Goal: Navigation & Orientation: Find specific page/section

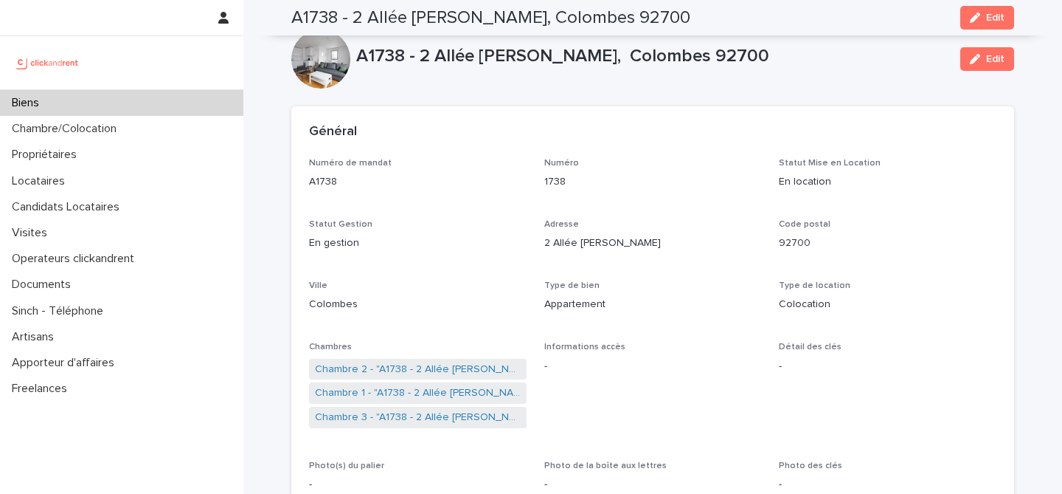
scroll to position [618, 0]
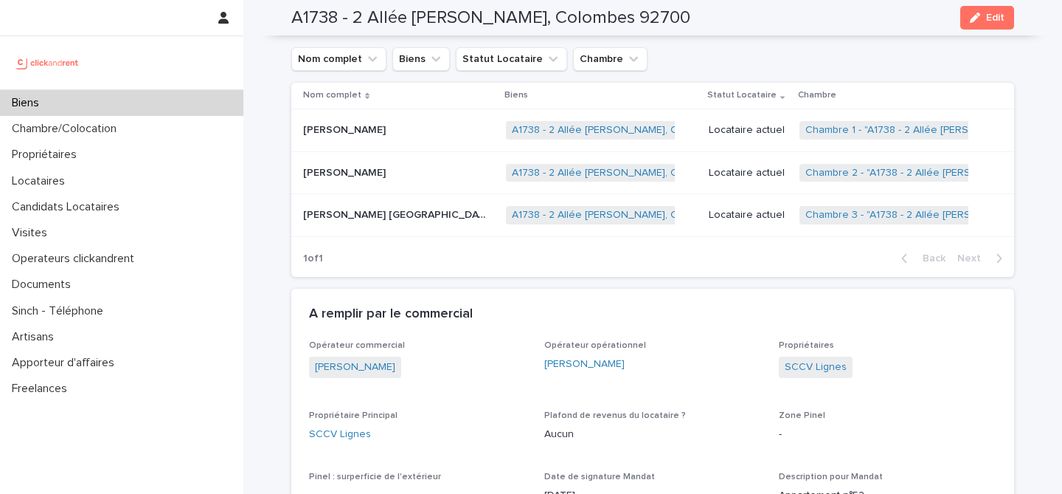
click at [125, 110] on div "Biens" at bounding box center [121, 103] width 243 height 26
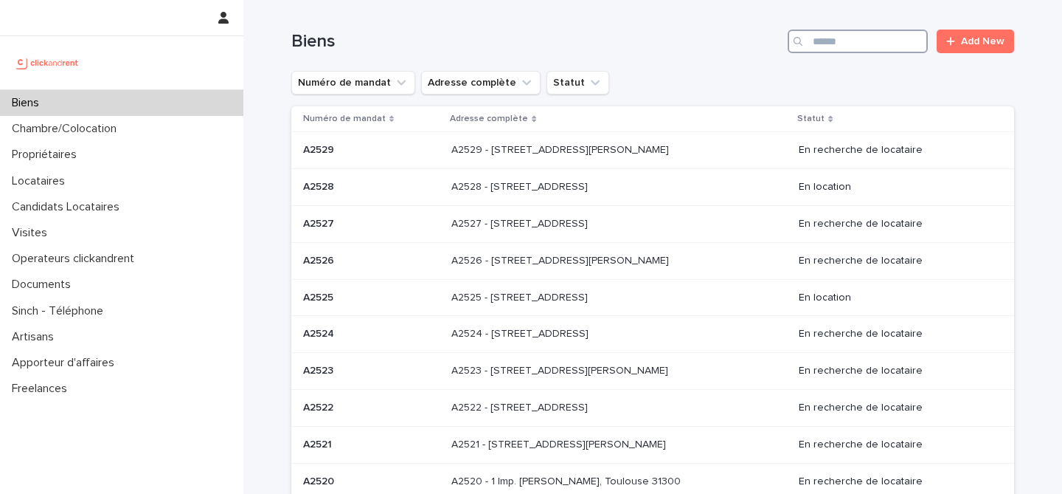
click at [878, 45] on input "Search" at bounding box center [858, 42] width 140 height 24
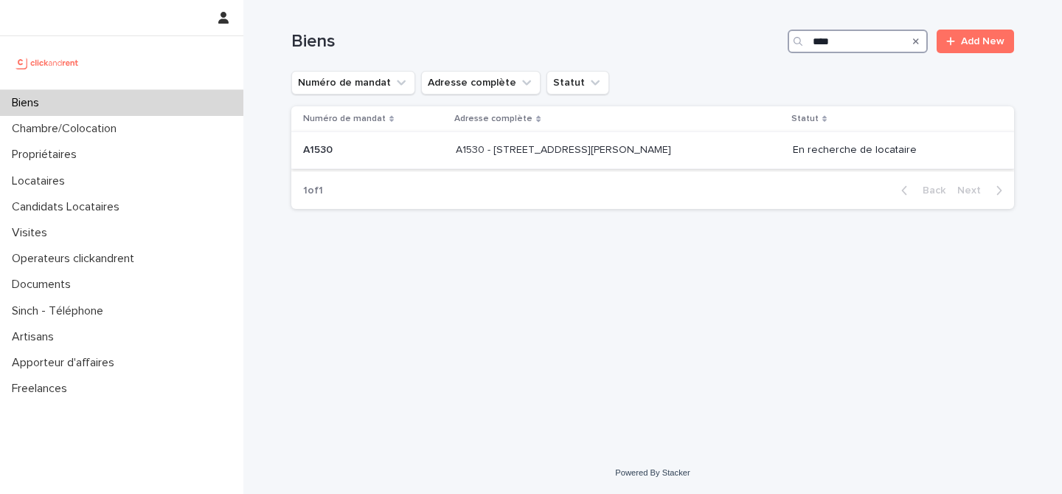
type input "****"
click at [673, 148] on p "A1530 - [STREET_ADDRESS][PERSON_NAME]" at bounding box center [565, 148] width 218 height 15
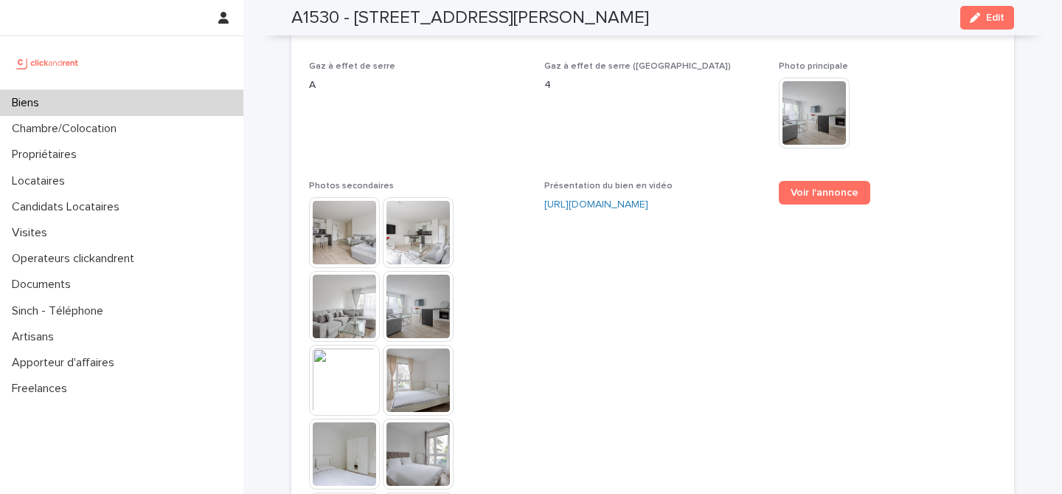
scroll to position [3793, 0]
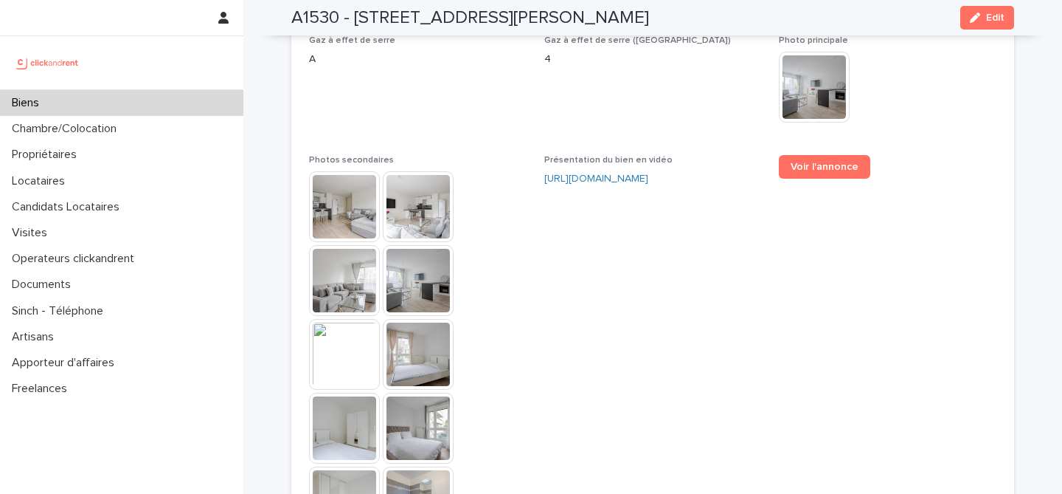
click at [354, 171] on img at bounding box center [344, 206] width 71 height 71
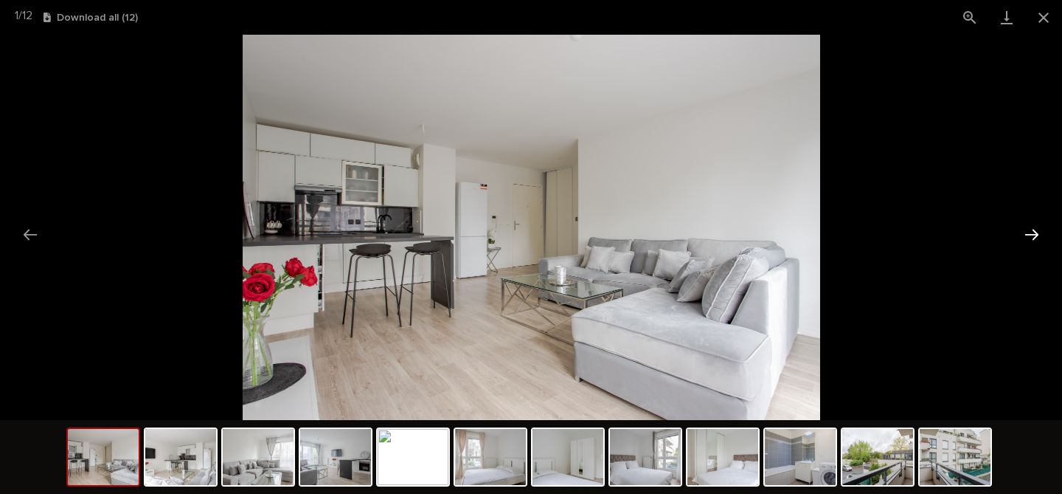
click at [1038, 235] on button "Next slide" at bounding box center [1032, 234] width 31 height 29
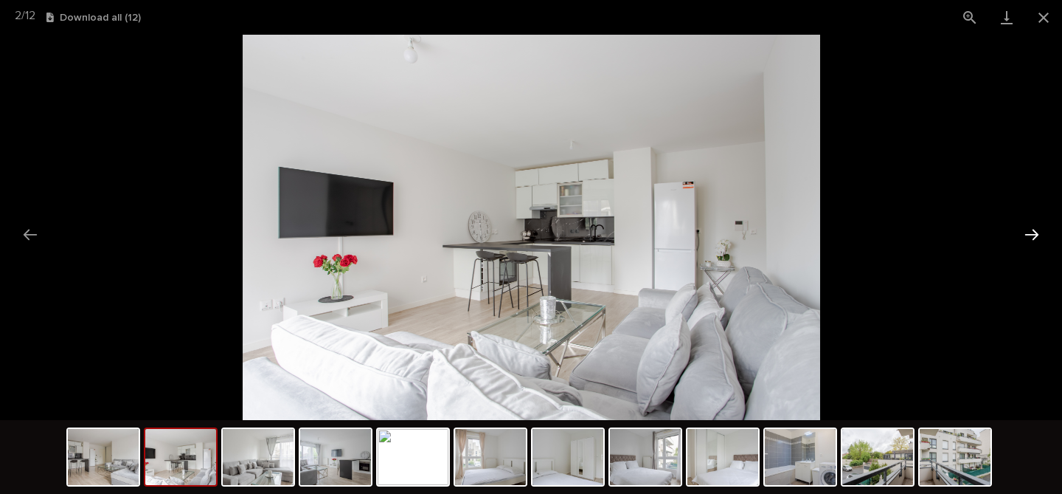
click at [1039, 235] on button "Next slide" at bounding box center [1032, 234] width 31 height 29
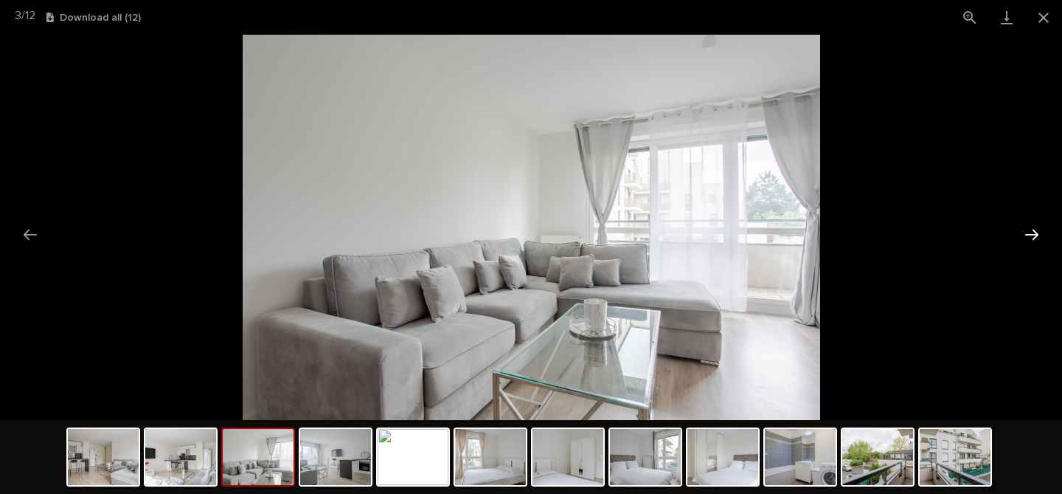
click at [1039, 235] on button "Next slide" at bounding box center [1032, 234] width 31 height 29
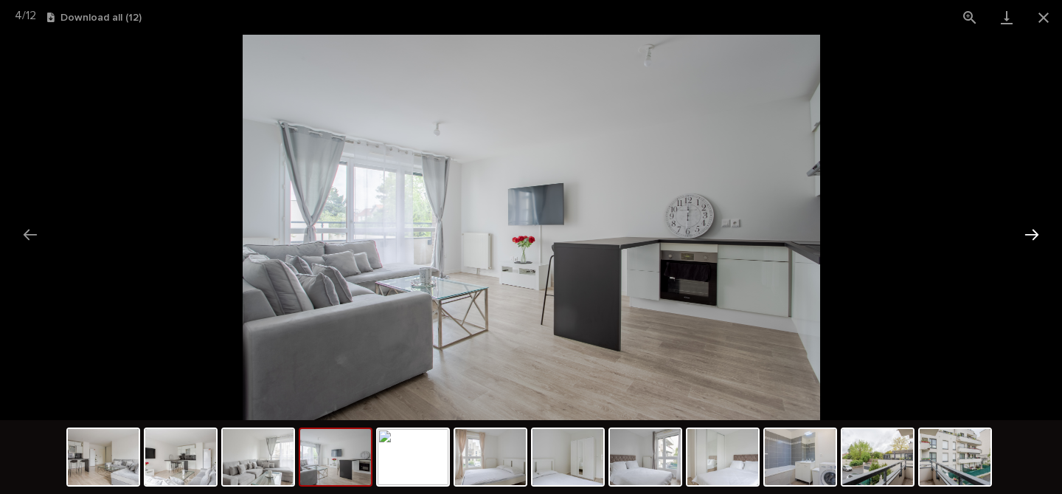
click at [1039, 235] on button "Next slide" at bounding box center [1032, 234] width 31 height 29
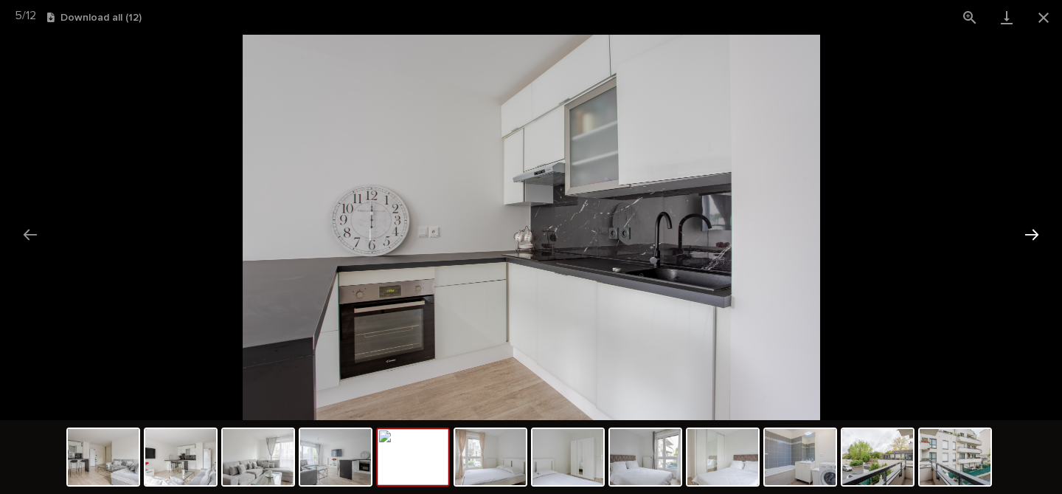
click at [1039, 235] on button "Next slide" at bounding box center [1032, 234] width 31 height 29
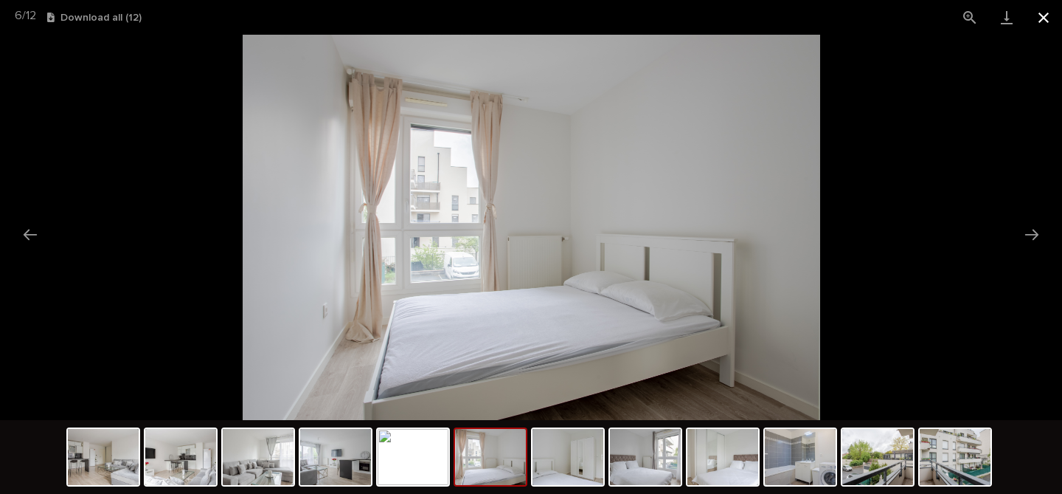
click at [1042, 14] on button "Close gallery" at bounding box center [1043, 17] width 37 height 35
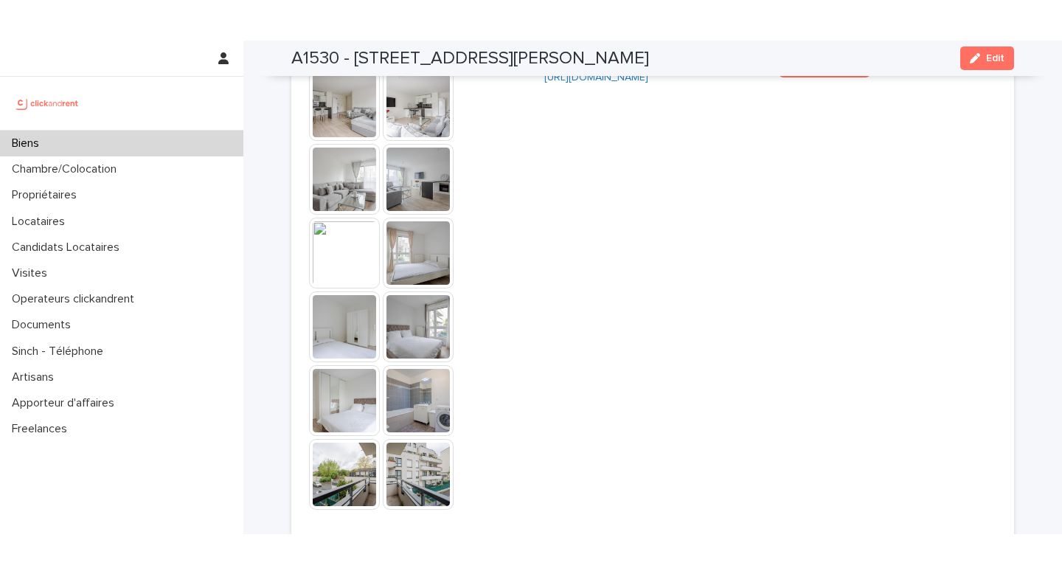
scroll to position [3939, 0]
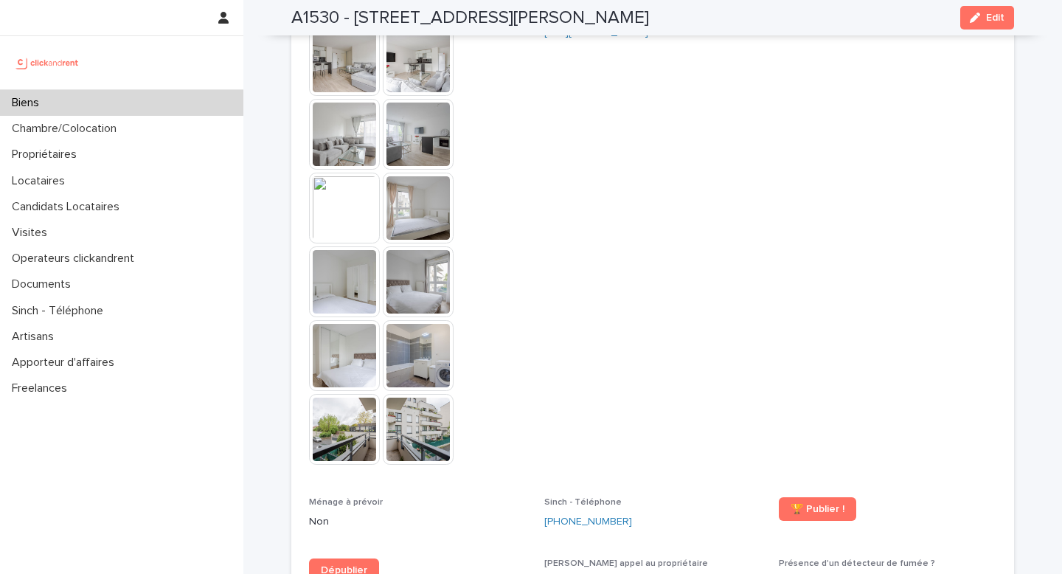
click at [120, 113] on div "Biens" at bounding box center [121, 103] width 243 height 26
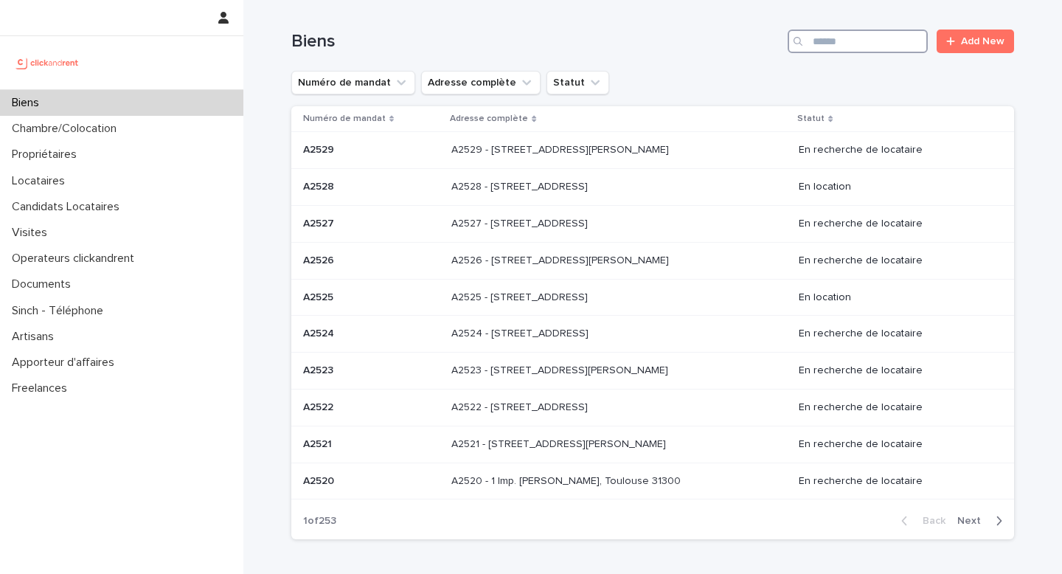
click at [882, 42] on input "Search" at bounding box center [858, 42] width 140 height 24
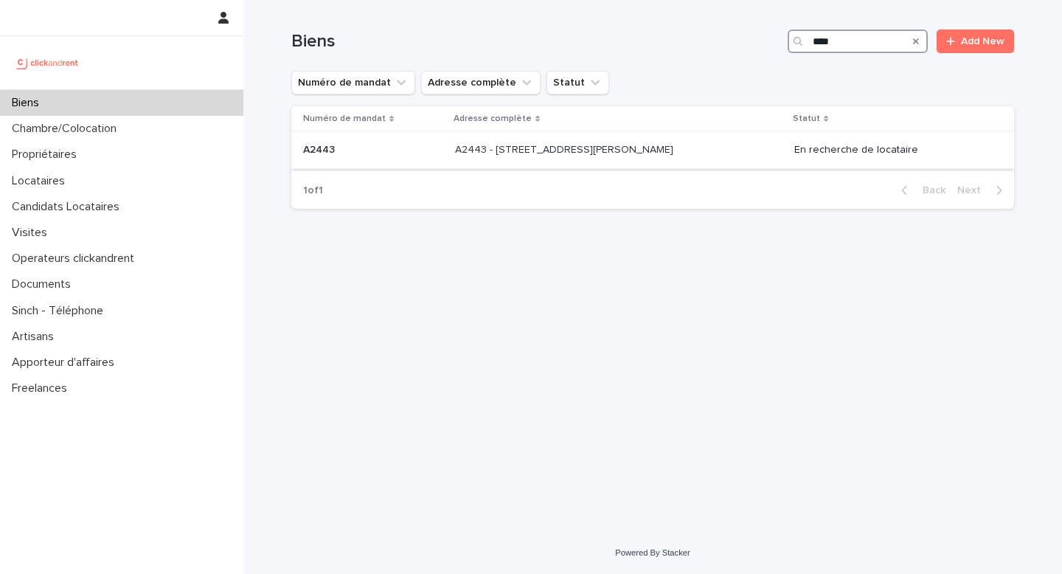
type input "****"
click at [662, 164] on td "A2443 - [STREET_ADDRESS][PERSON_NAME]-Grand 93160 A2443 - [STREET_ADDRESS][PERS…" at bounding box center [618, 150] width 339 height 37
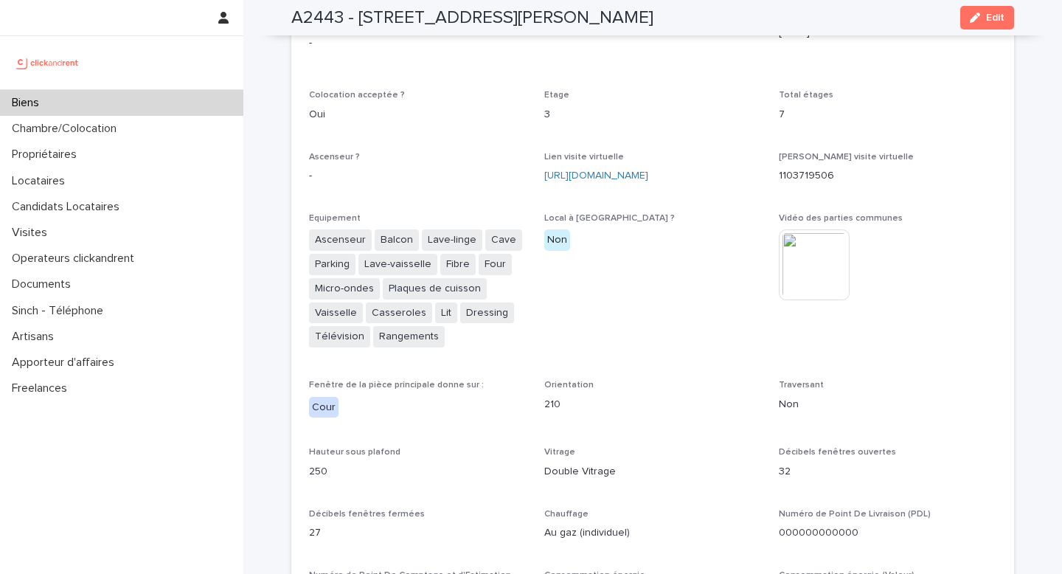
scroll to position [3137, 0]
click at [648, 171] on link "[URL][DOMAIN_NAME]" at bounding box center [596, 176] width 104 height 10
click at [100, 108] on div "Biens" at bounding box center [121, 103] width 243 height 26
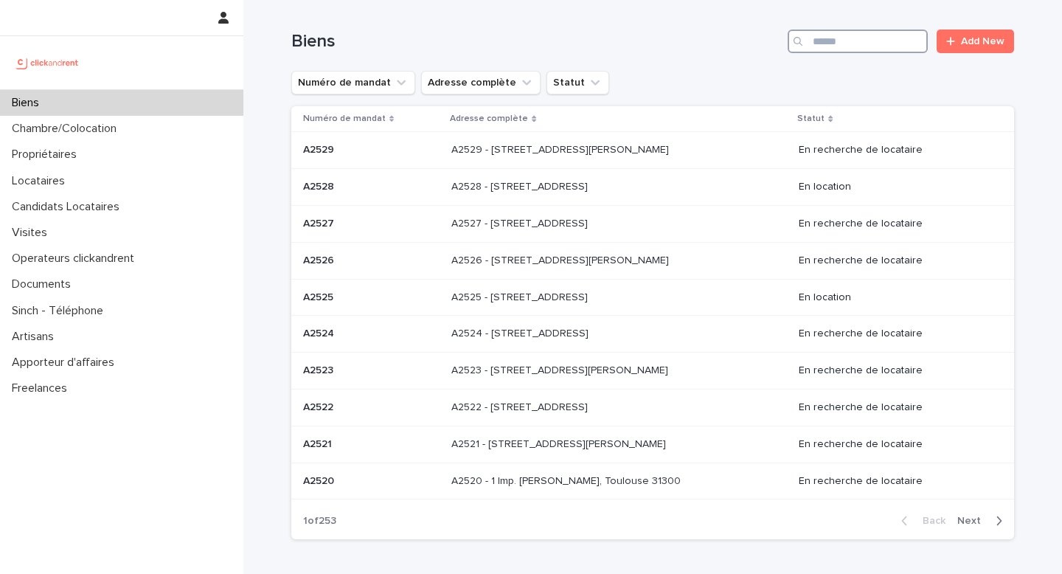
click at [844, 43] on input "Search" at bounding box center [858, 42] width 140 height 24
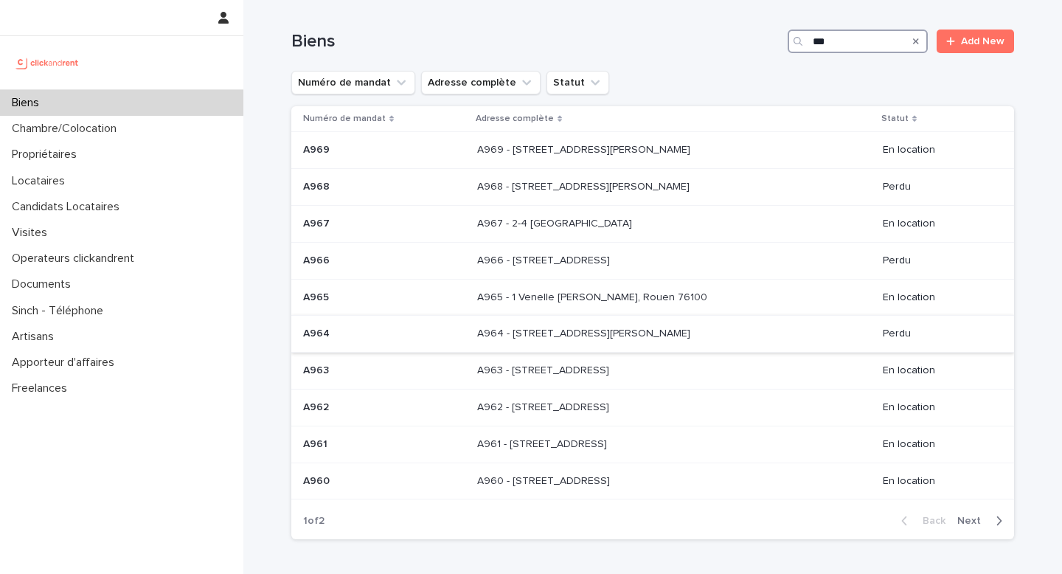
scroll to position [94, 0]
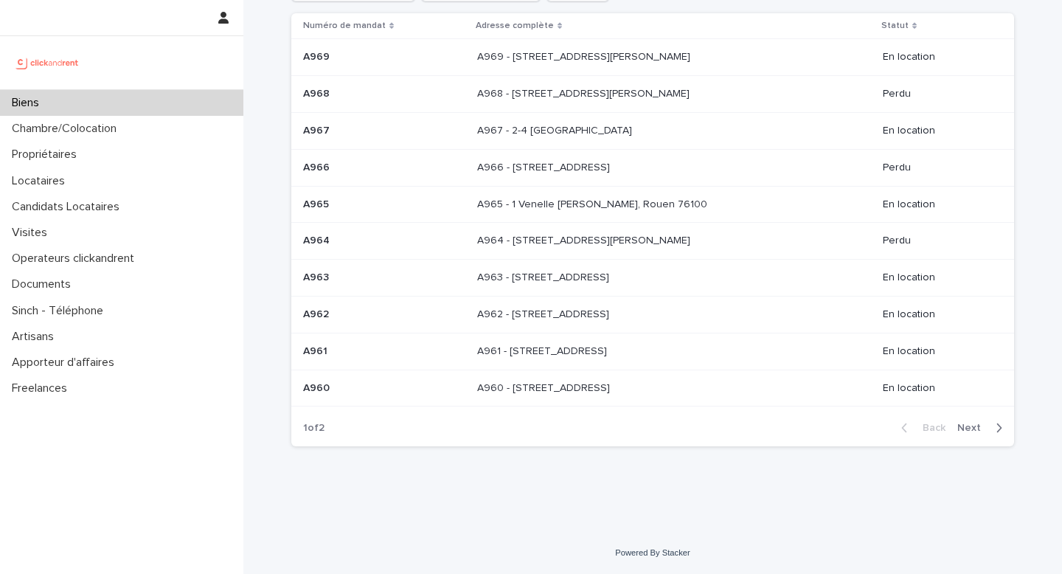
type input "***"
click at [979, 419] on div "Back Next" at bounding box center [952, 427] width 125 height 37
click at [977, 429] on span "Next" at bounding box center [974, 428] width 32 height 10
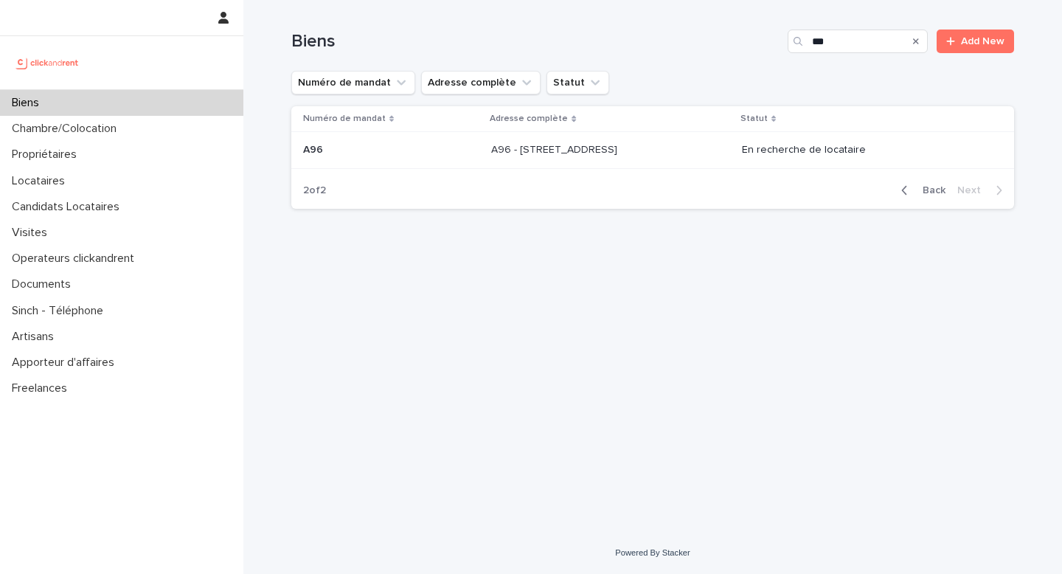
click at [671, 155] on p at bounding box center [610, 150] width 238 height 13
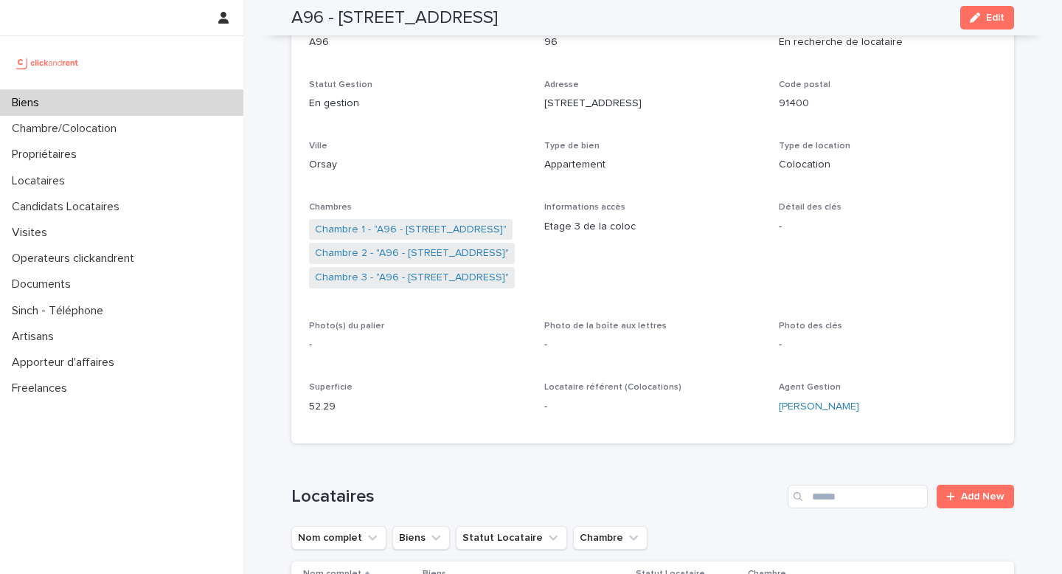
scroll to position [138, 0]
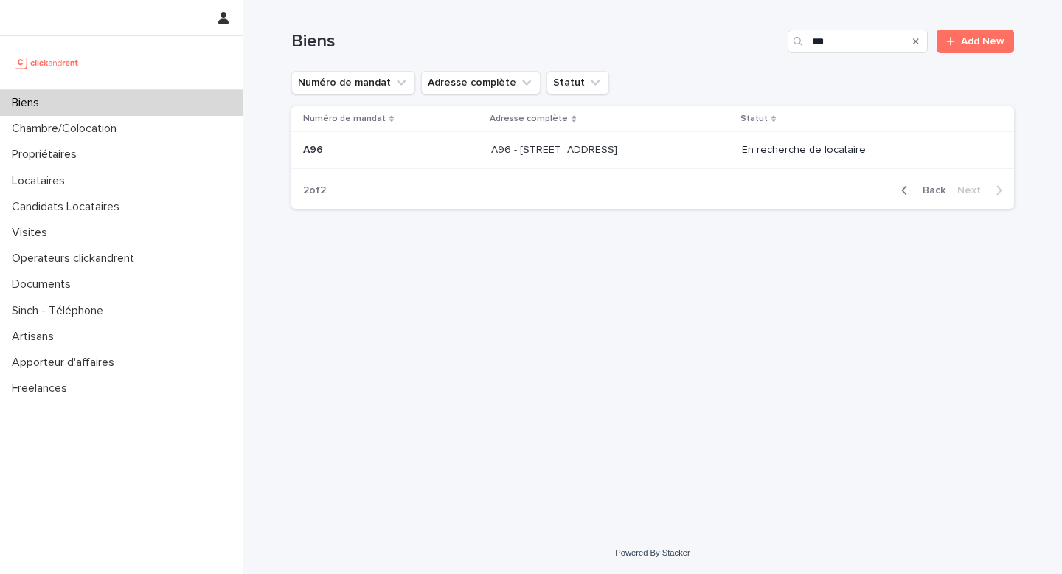
click at [668, 152] on p at bounding box center [610, 150] width 238 height 13
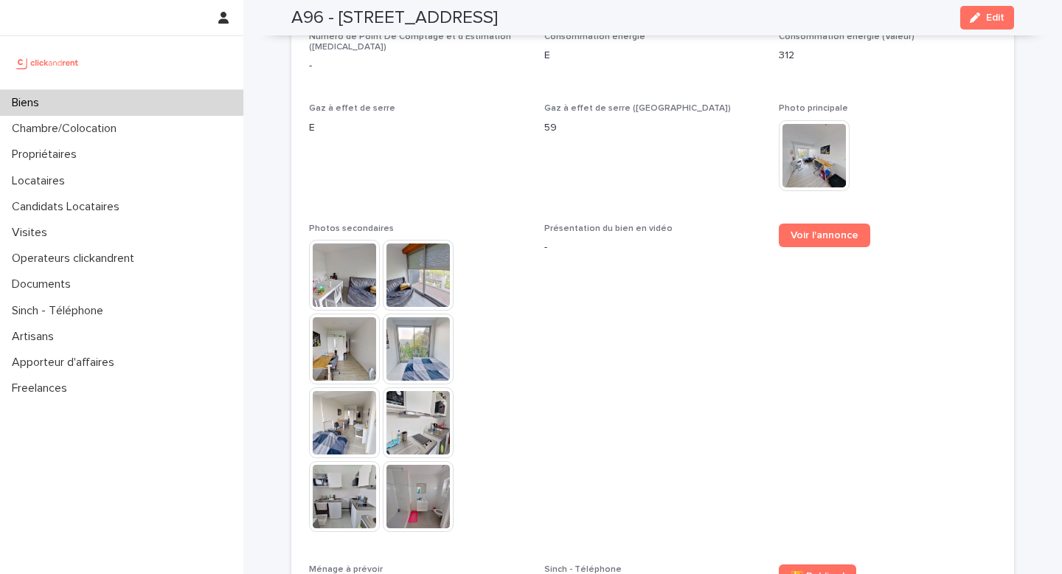
scroll to position [3834, 0]
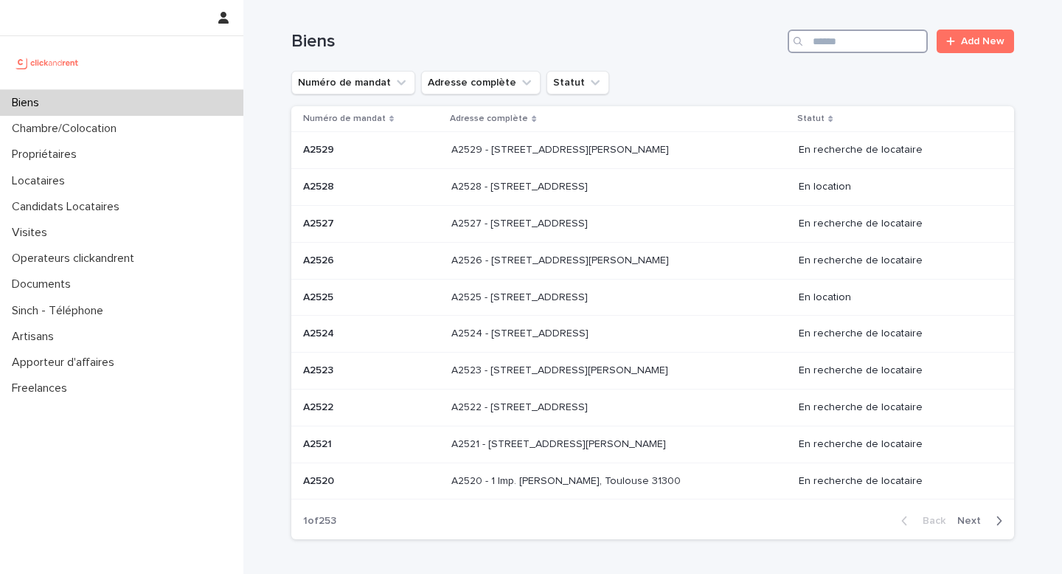
click at [880, 52] on input "Search" at bounding box center [858, 42] width 140 height 24
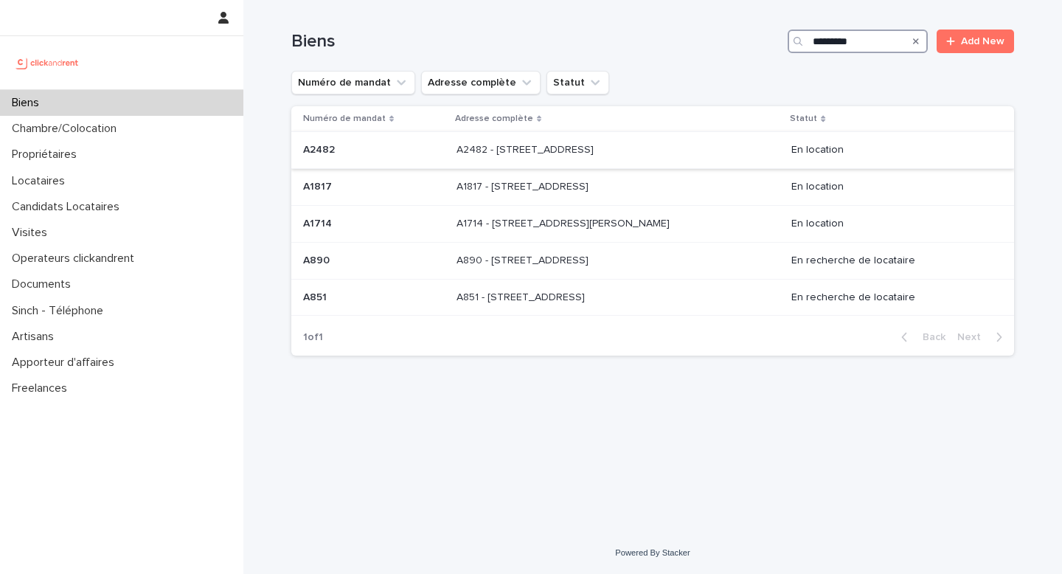
type input "*********"
click at [597, 156] on p "A2482 - [STREET_ADDRESS]" at bounding box center [527, 148] width 140 height 15
